Goal: Transaction & Acquisition: Subscribe to service/newsletter

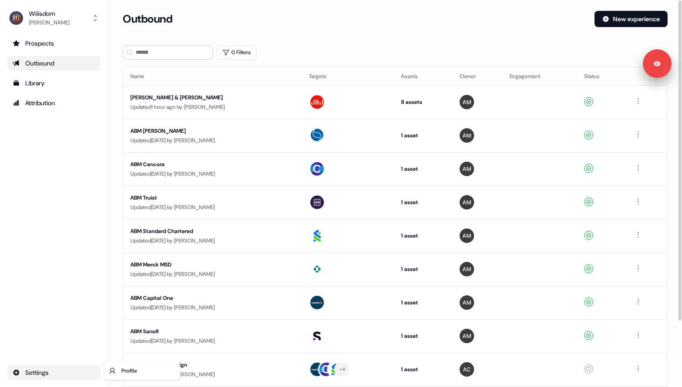
click at [49, 369] on html "For the best experience switch devices to a bigger screen. Go to [DOMAIN_NAME] …" at bounding box center [341, 193] width 682 height 387
click at [113, 367] on icon at bounding box center [112, 370] width 7 height 7
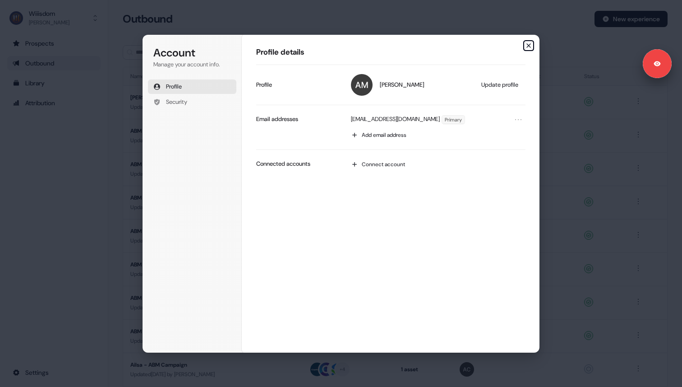
click at [528, 48] on icon "button" at bounding box center [528, 45] width 7 height 7
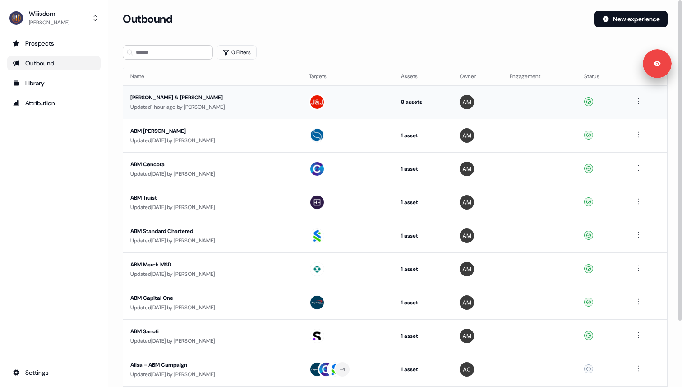
click at [214, 100] on div "[PERSON_NAME] & [PERSON_NAME]" at bounding box center [212, 97] width 164 height 9
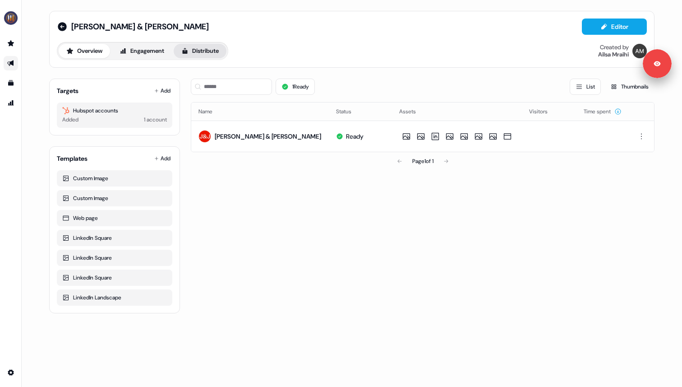
click at [202, 56] on button "Distribute" at bounding box center [200, 51] width 53 height 14
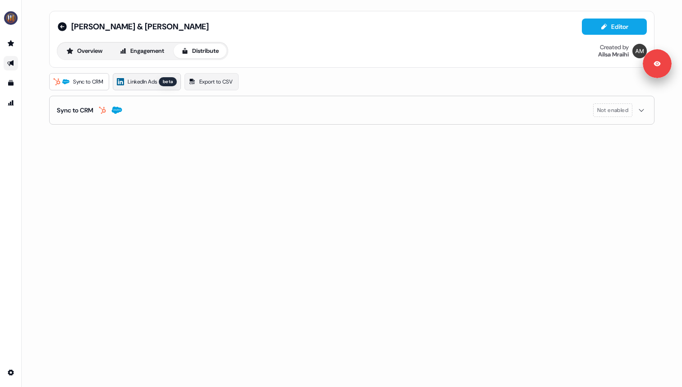
click at [149, 84] on span "LinkedIn Ads" at bounding box center [142, 81] width 29 height 9
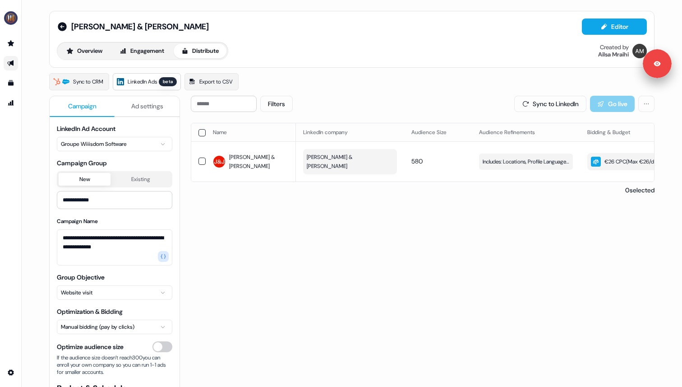
click at [133, 144] on html "**********" at bounding box center [341, 193] width 682 height 387
click at [523, 108] on button "Sync to LinkedIn" at bounding box center [550, 104] width 72 height 16
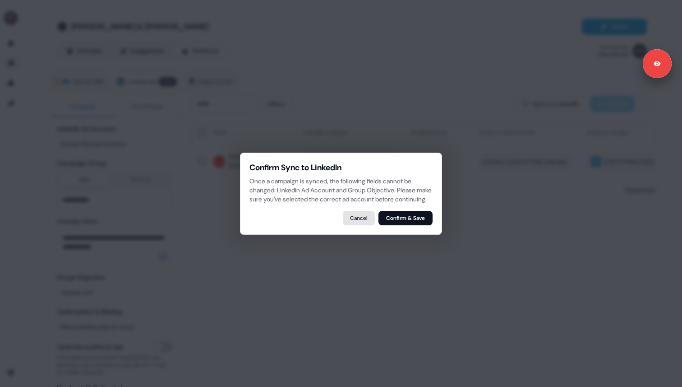
click at [368, 225] on button "Cancel" at bounding box center [359, 218] width 32 height 14
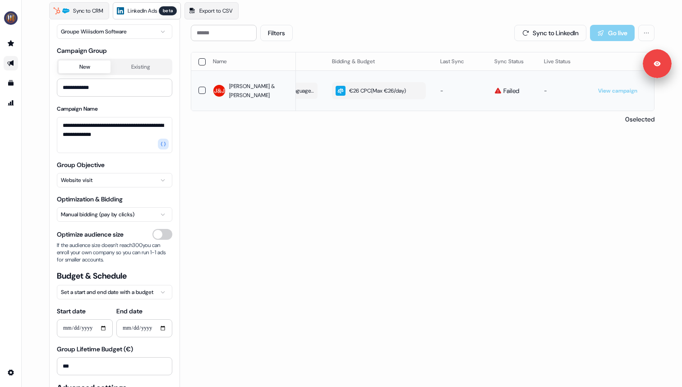
scroll to position [68, 0]
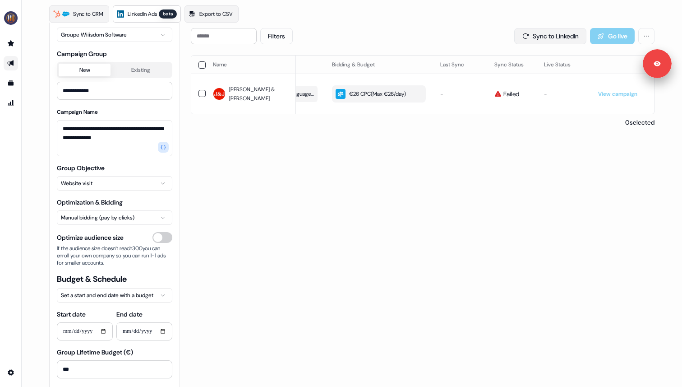
click at [539, 39] on button "Sync to LinkedIn" at bounding box center [550, 36] width 72 height 16
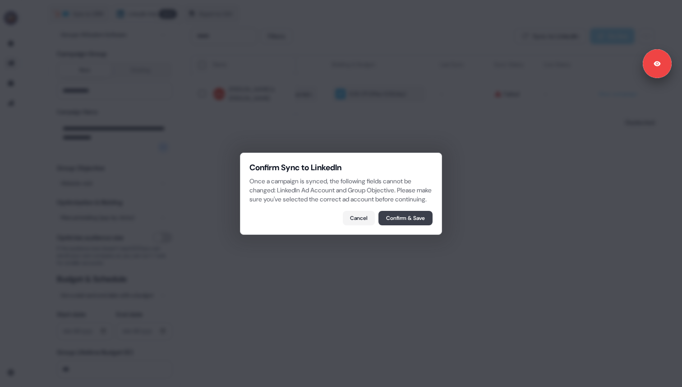
click at [393, 224] on button "Confirm & Save" at bounding box center [406, 218] width 54 height 14
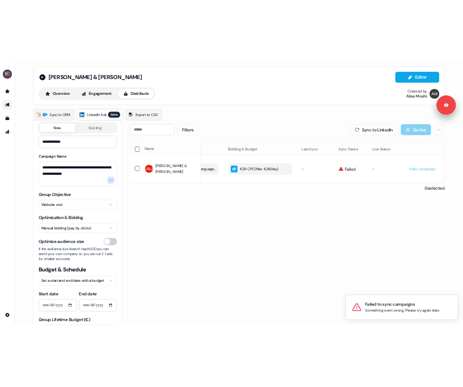
scroll to position [0, 0]
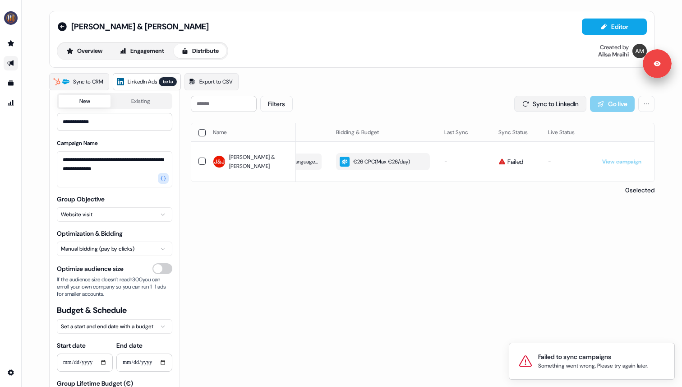
click at [529, 110] on button "Sync to LinkedIn" at bounding box center [550, 104] width 72 height 16
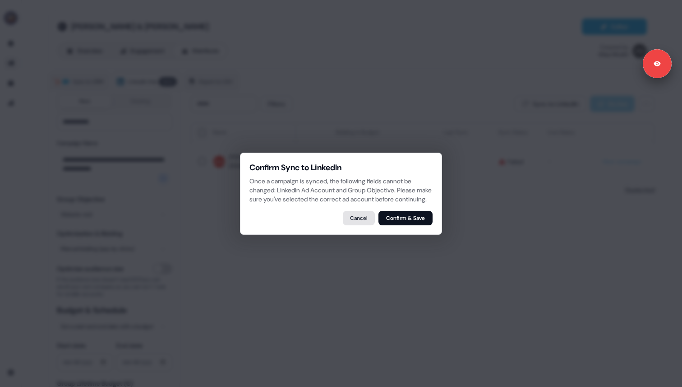
click at [360, 225] on button "Cancel" at bounding box center [359, 218] width 32 height 14
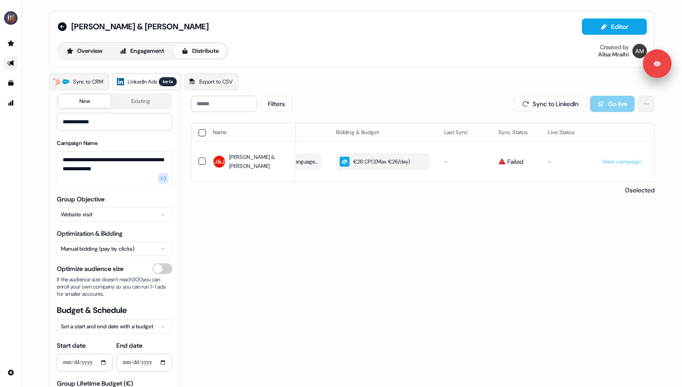
click at [637, 102] on html "**********" at bounding box center [341, 193] width 682 height 387
click at [552, 110] on button "Sync to LinkedIn" at bounding box center [550, 104] width 72 height 16
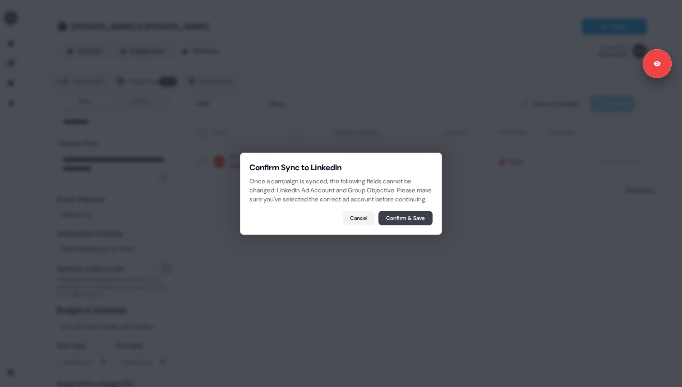
click at [422, 223] on button "Confirm & Save" at bounding box center [406, 218] width 54 height 14
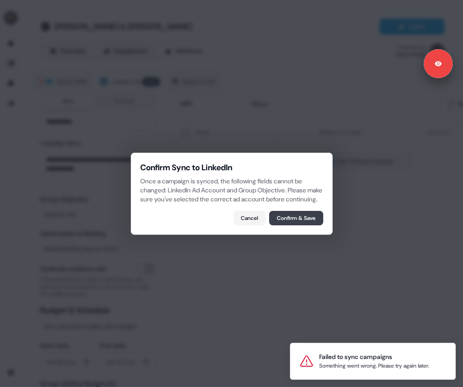
click at [300, 221] on button "Confirm & Save" at bounding box center [296, 218] width 54 height 14
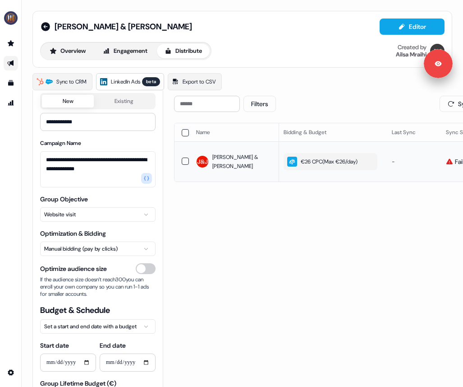
scroll to position [0, 313]
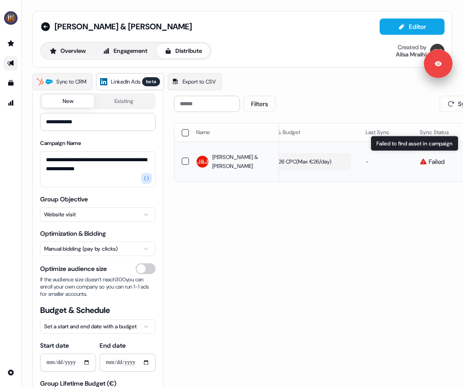
click at [429, 158] on span "Failed" at bounding box center [437, 161] width 16 height 9
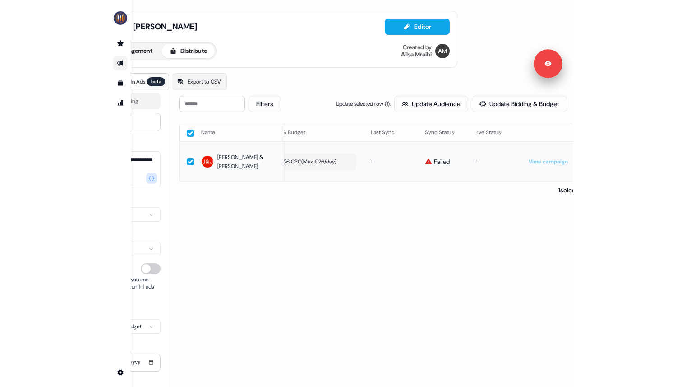
scroll to position [0, 120]
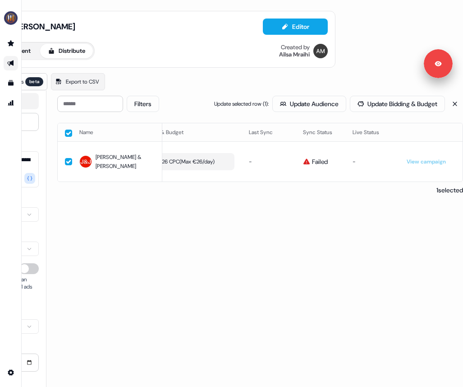
click at [353, 219] on div "Filters Update selected row ( 1 ): Update Audience Update Bidding & Budget Name…" at bounding box center [260, 281] width 406 height 370
click at [65, 159] on button "button" at bounding box center [68, 161] width 7 height 7
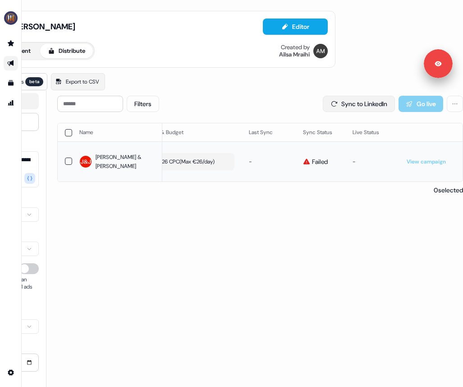
click at [343, 106] on button "Sync to LinkedIn" at bounding box center [359, 104] width 72 height 16
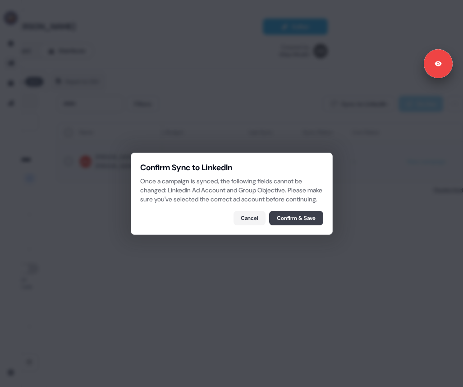
click at [283, 223] on button "Confirm & Save" at bounding box center [296, 218] width 54 height 14
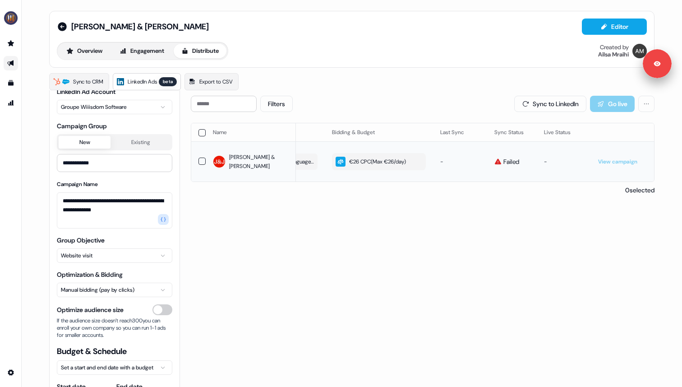
scroll to position [0, 0]
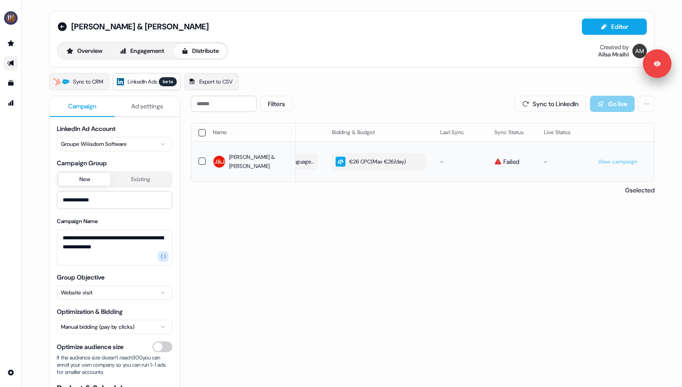
click at [120, 135] on div "LinkedIn Ad Account Groupe Wiiisdom Software" at bounding box center [115, 137] width 116 height 27
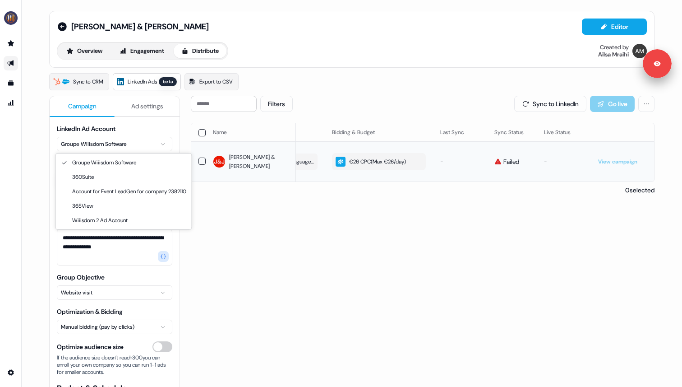
click at [120, 139] on html "**********" at bounding box center [341, 193] width 682 height 387
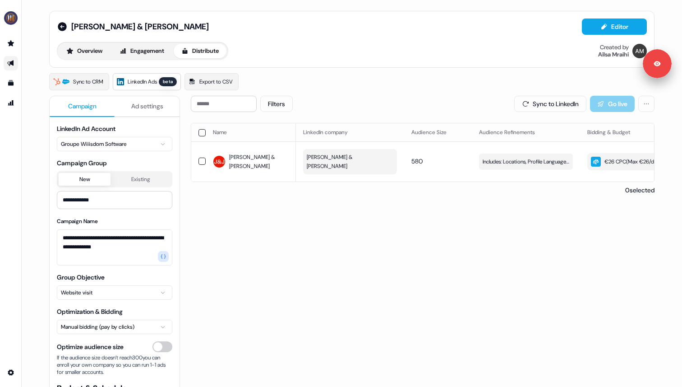
click at [456, 302] on div "Filters Sync to LinkedIn Go live Name LinkedIn company Audience Size Audience R…" at bounding box center [423, 281] width 464 height 370
